Goal: Information Seeking & Learning: Learn about a topic

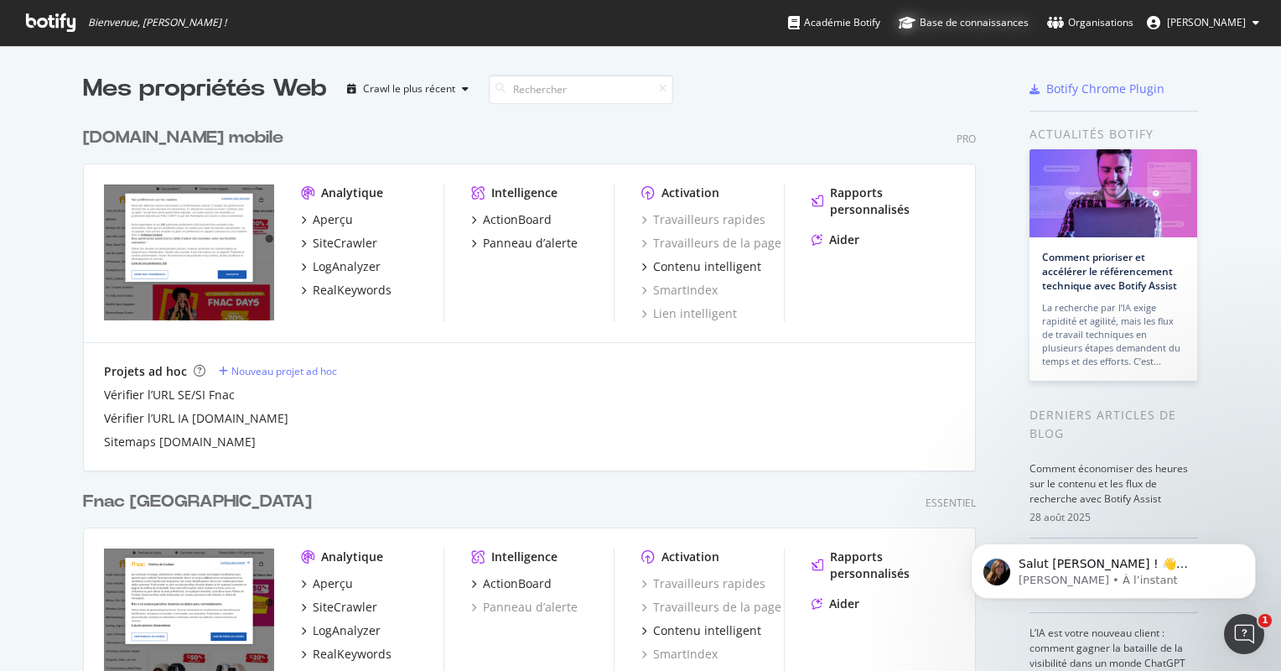
click at [1001, 27] on font "Base de connaissances" at bounding box center [973, 22] width 109 height 17
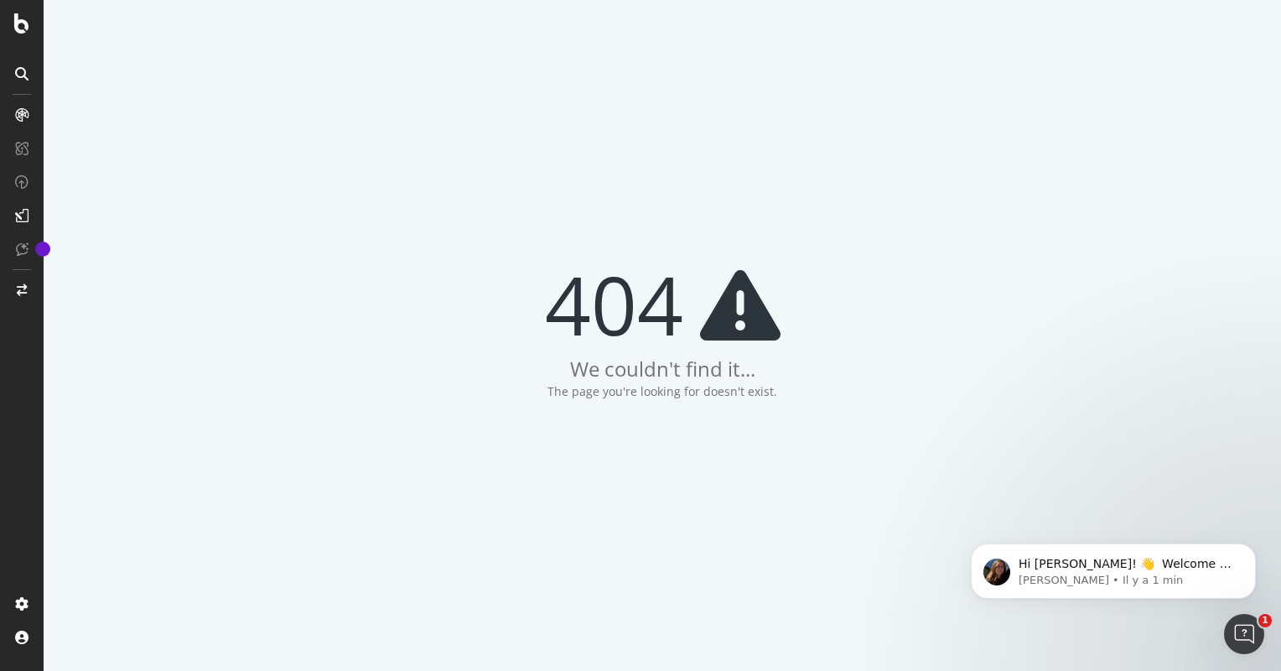
drag, startPoint x: 1068, startPoint y: 126, endPoint x: 744, endPoint y: 174, distance: 327.2
click at [744, 174] on div "404 We couldn't find it... The page you're looking for doesn't exist." at bounding box center [662, 335] width 1237 height 671
drag, startPoint x: 744, startPoint y: 174, endPoint x: 552, endPoint y: 26, distance: 242.6
click at [552, 26] on div "404 We couldn't find it... The page you're looking for doesn't exist." at bounding box center [662, 335] width 1237 height 671
